Goal: Check status: Check status

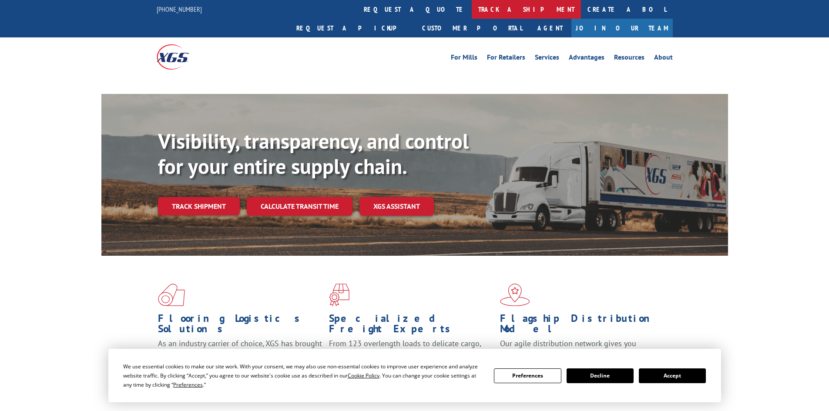
click at [472, 10] on link "track a shipment" at bounding box center [526, 9] width 109 height 19
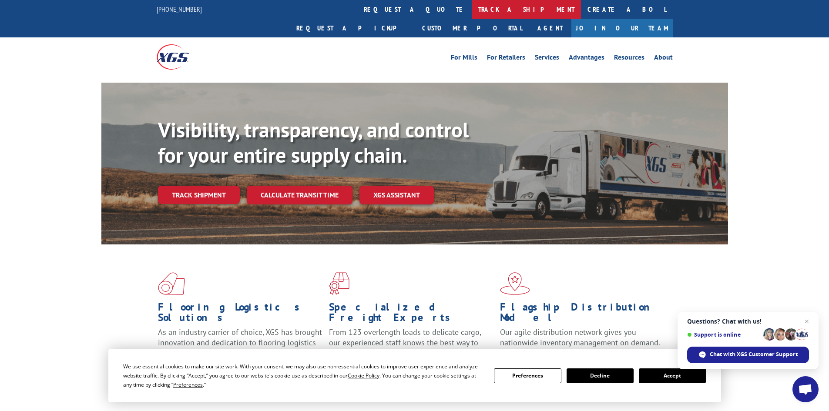
click at [472, 7] on link "track a shipment" at bounding box center [526, 9] width 109 height 19
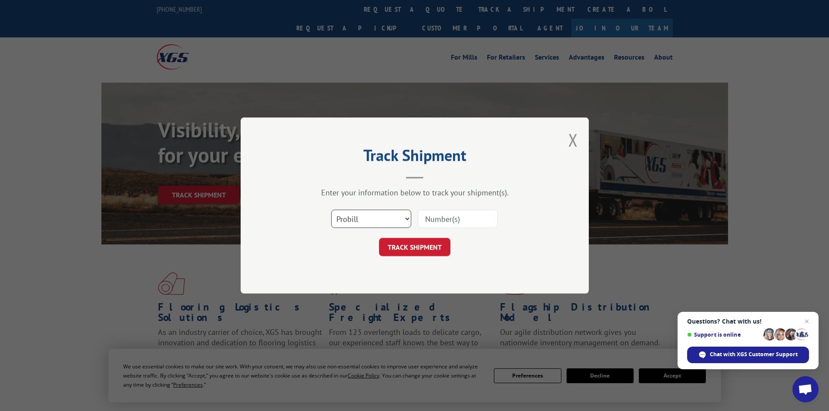
click at [369, 215] on select "Select category... Probill BOL PO" at bounding box center [371, 219] width 80 height 18
select select "bol"
click at [331, 210] on select "Select category... Probill BOL PO" at bounding box center [371, 219] width 80 height 18
paste input "16331216"
type input "16331216"
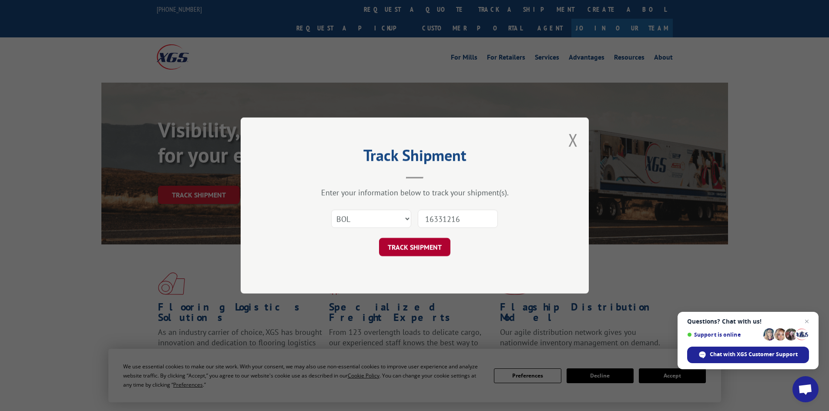
click at [412, 242] on button "TRACK SHIPMENT" at bounding box center [414, 247] width 71 height 18
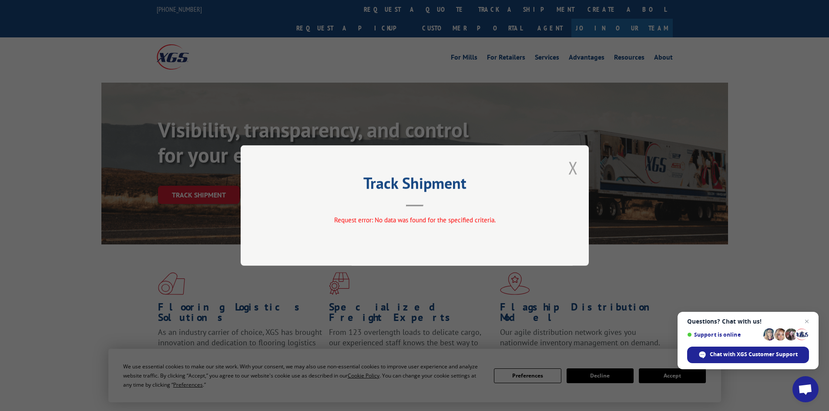
click at [572, 165] on button "Close modal" at bounding box center [573, 167] width 10 height 23
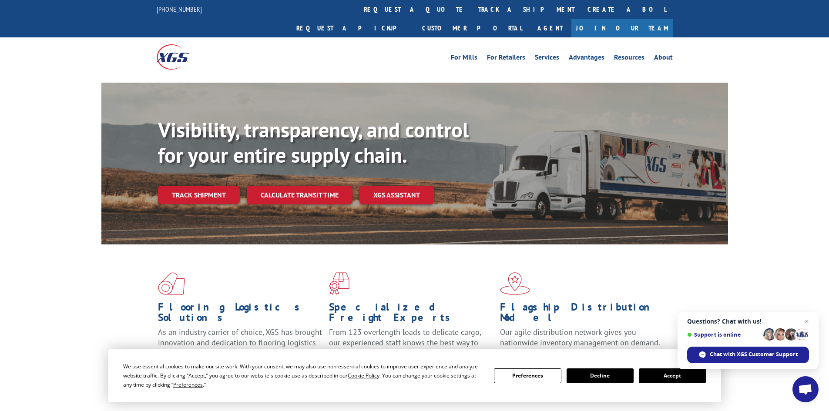
click at [472, 5] on link "track a shipment" at bounding box center [526, 9] width 109 height 19
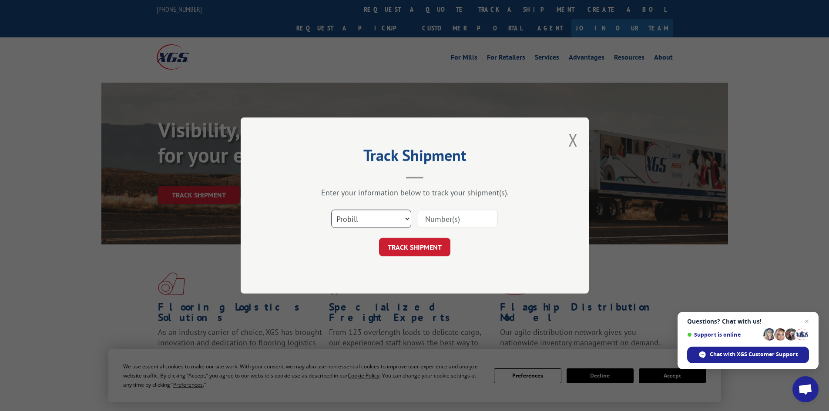
click at [367, 212] on select "Select category... Probill BOL PO" at bounding box center [371, 219] width 80 height 18
select select "bol"
click at [331, 210] on select "Select category... Probill BOL PO" at bounding box center [371, 219] width 80 height 18
paste input "16331216"
type input "16331216"
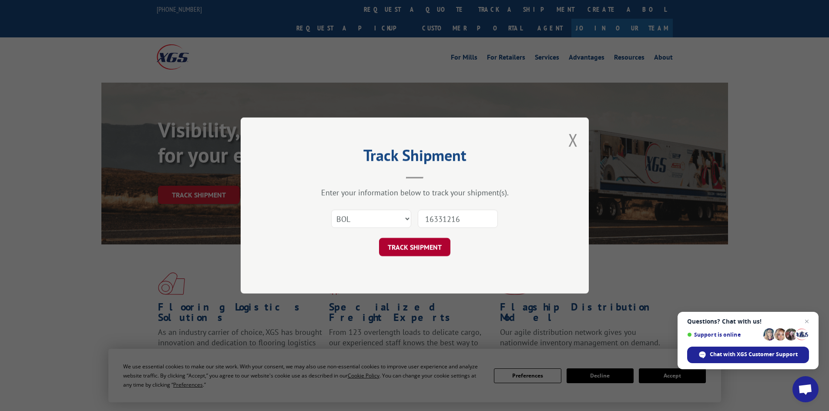
click at [428, 248] on button "TRACK SHIPMENT" at bounding box center [414, 247] width 71 height 18
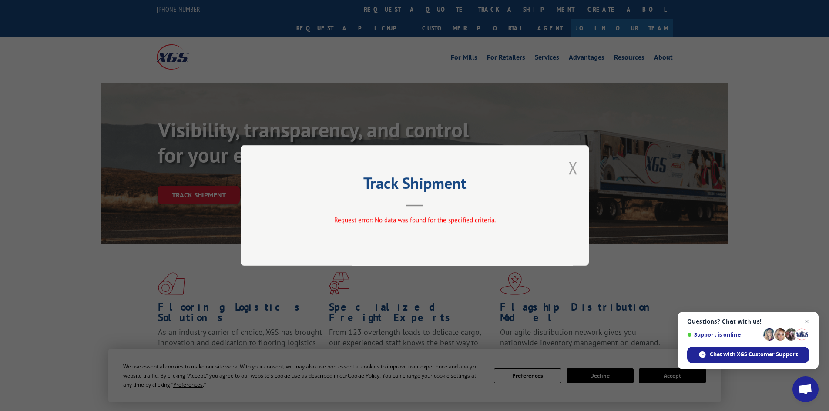
click at [573, 167] on button "Close modal" at bounding box center [573, 167] width 10 height 23
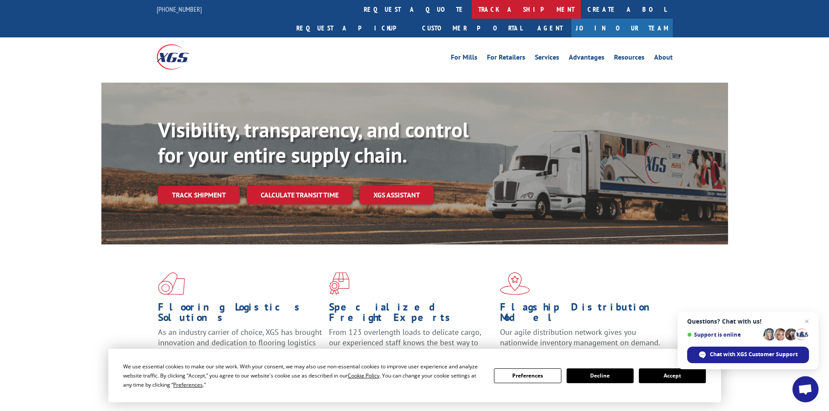
click at [472, 6] on link "track a shipment" at bounding box center [526, 9] width 109 height 19
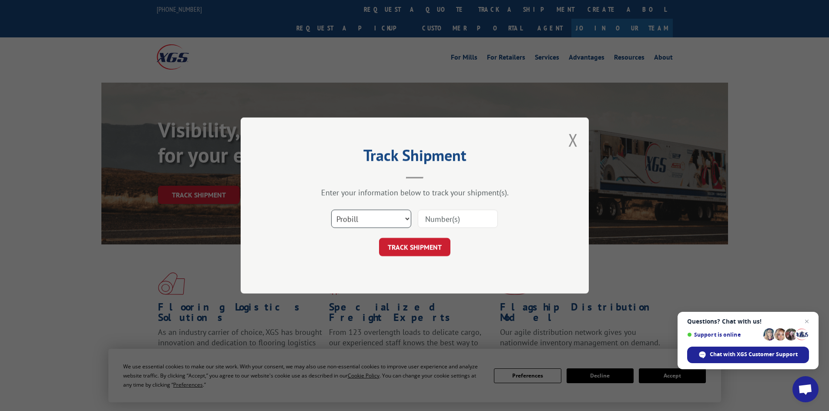
click at [352, 221] on select "Select category... Probill BOL PO" at bounding box center [371, 219] width 80 height 18
select select "po"
click at [331, 210] on select "Select category... Probill BOL PO" at bounding box center [371, 219] width 80 height 18
paste input "13502982"
type input "13502982"
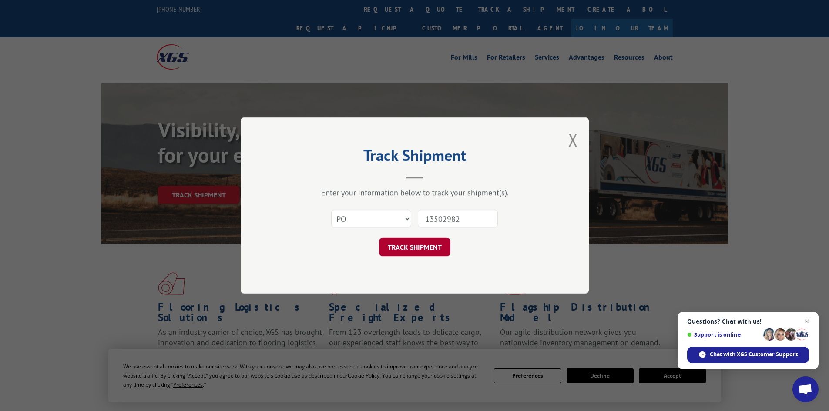
click at [413, 244] on button "TRACK SHIPMENT" at bounding box center [414, 247] width 71 height 18
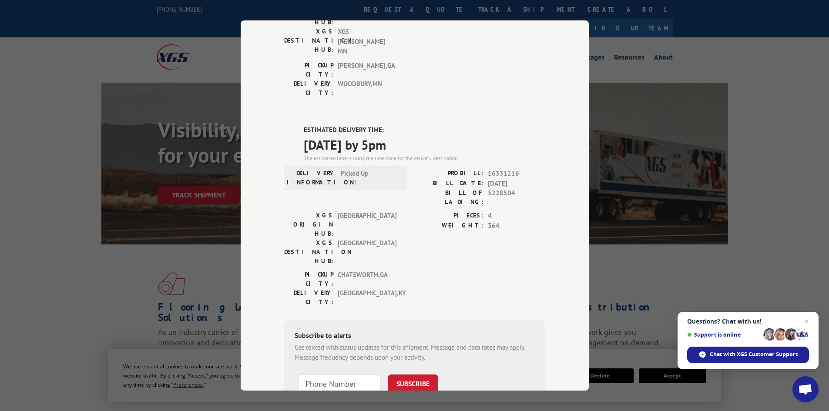
scroll to position [161, 0]
click at [52, 95] on div "Track Shipment DELIVERED DELIVERY INFORMATION: PROBILL: 10491799 BILL DATE: [DA…" at bounding box center [414, 205] width 829 height 411
